Goal: Navigation & Orientation: Go to known website

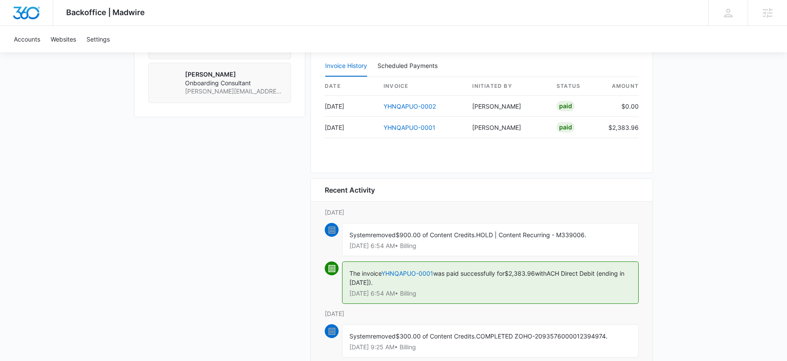
scroll to position [987, 0]
